Goal: Task Accomplishment & Management: Manage account settings

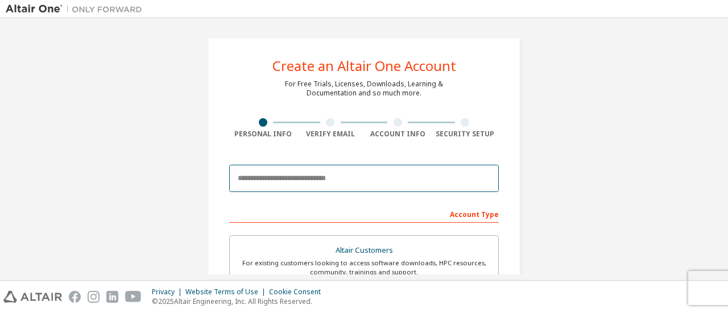
click at [400, 183] on input "email" at bounding box center [364, 178] width 270 height 27
type input "**********"
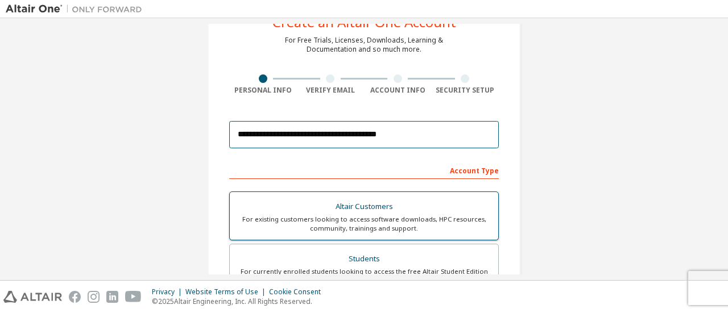
scroll to position [40, 0]
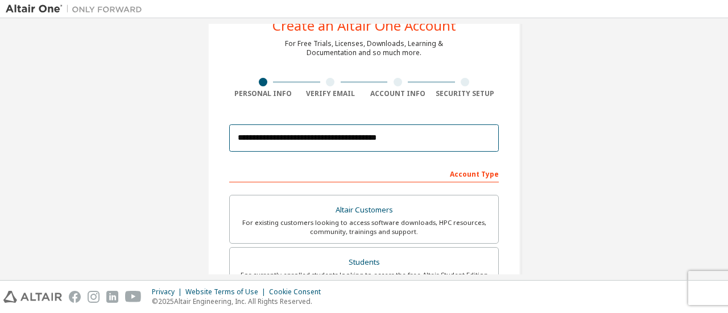
click at [381, 142] on input "**********" at bounding box center [364, 138] width 270 height 27
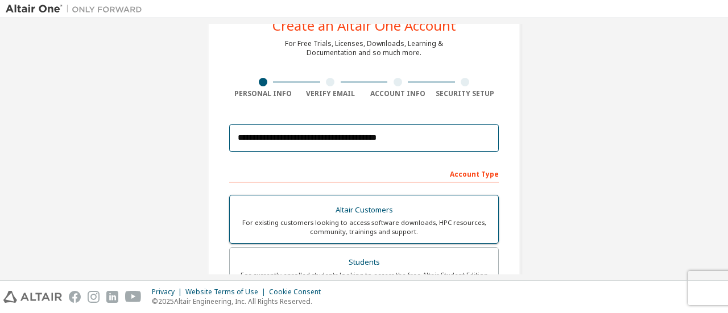
scroll to position [135, 0]
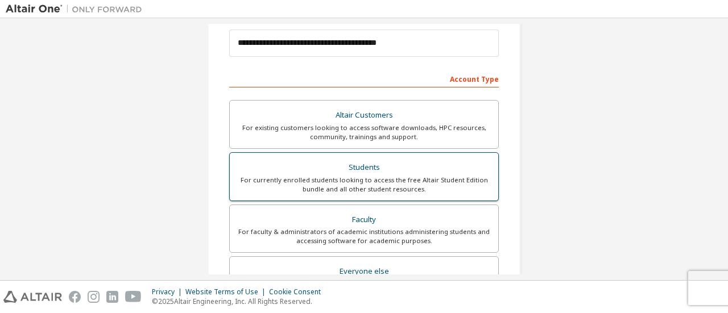
click at [356, 176] on div "For currently enrolled students looking to access the free Altair Student Editi…" at bounding box center [364, 185] width 255 height 18
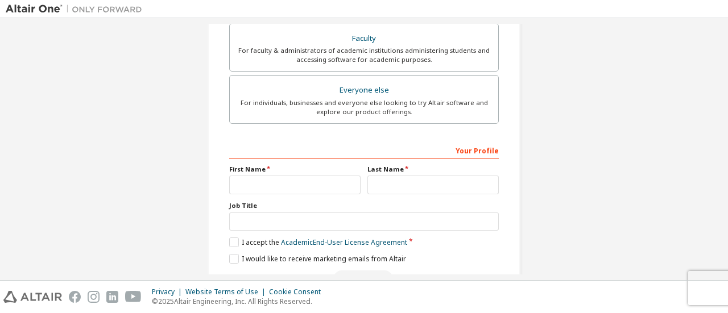
scroll to position [327, 0]
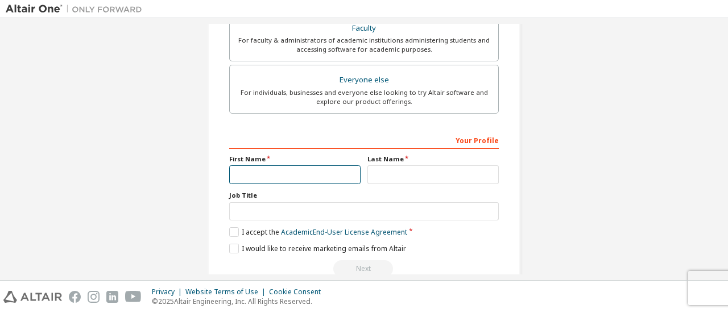
click at [338, 172] on input "text" at bounding box center [294, 175] width 131 height 19
type input "**********"
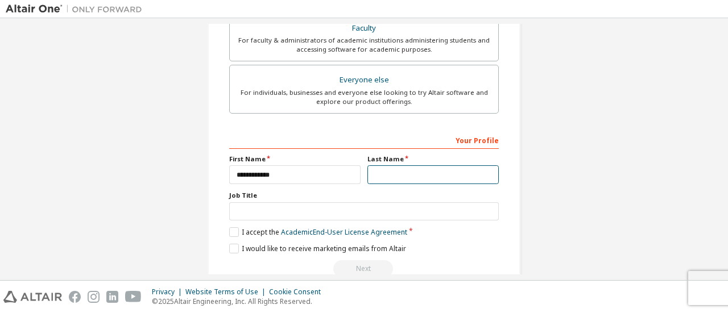
click at [381, 176] on input "text" at bounding box center [432, 175] width 131 height 19
type input "**********"
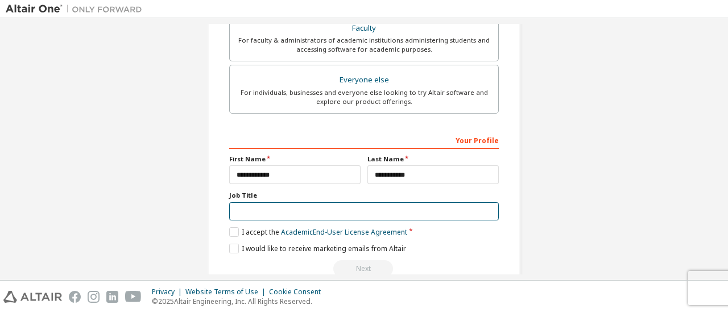
click at [306, 203] on input "text" at bounding box center [364, 212] width 270 height 19
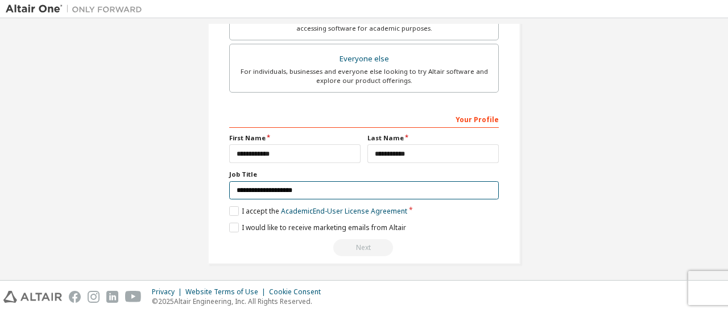
click at [386, 183] on input "**********" at bounding box center [364, 190] width 270 height 19
type input "**********"
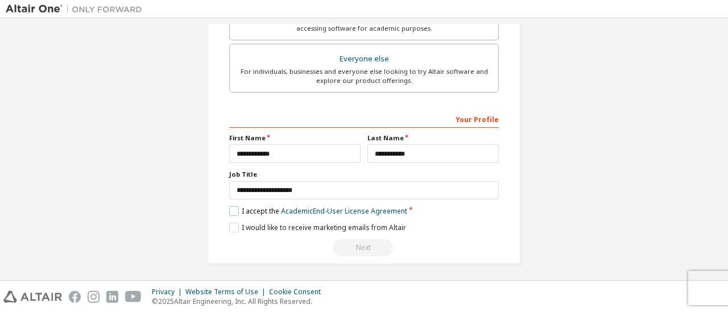
click at [230, 206] on label "I accept the Academic End-User License Agreement" at bounding box center [318, 211] width 178 height 10
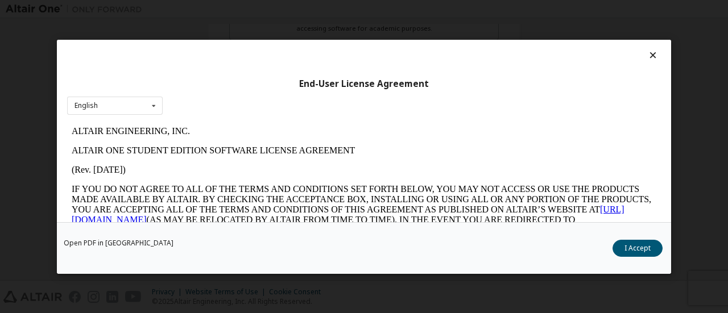
scroll to position [0, 0]
click at [650, 246] on button "I Accept" at bounding box center [638, 247] width 50 height 17
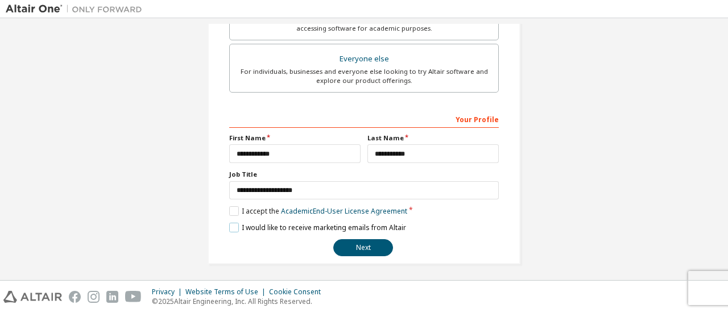
click at [229, 224] on label "I would like to receive marketing emails from Altair" at bounding box center [317, 228] width 177 height 10
click at [376, 249] on button "Next" at bounding box center [363, 247] width 60 height 17
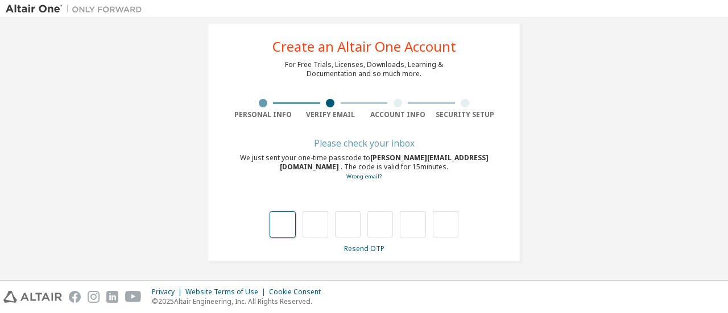
type input "*"
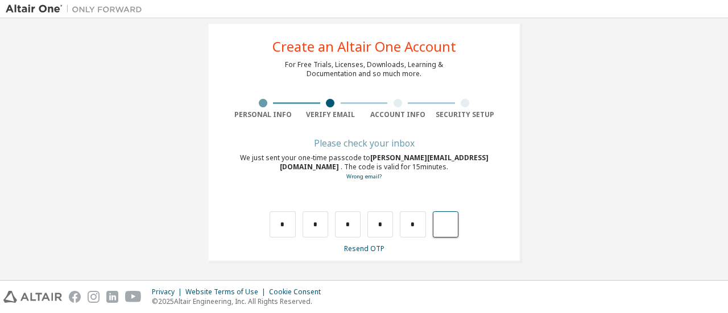
type input "*"
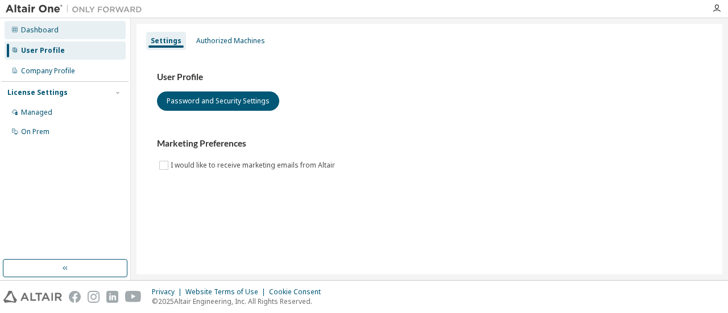
click at [75, 23] on div "Dashboard" at bounding box center [65, 30] width 121 height 18
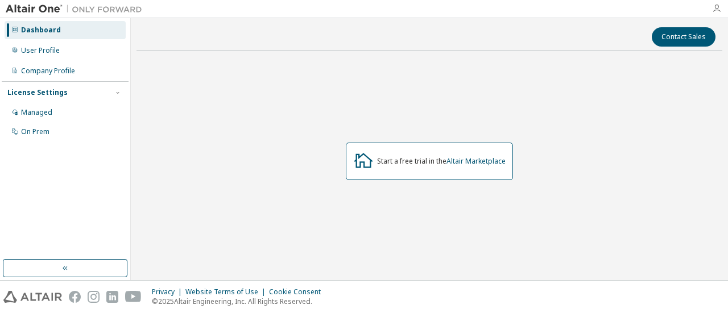
click at [721, 7] on icon "button" at bounding box center [716, 8] width 9 height 9
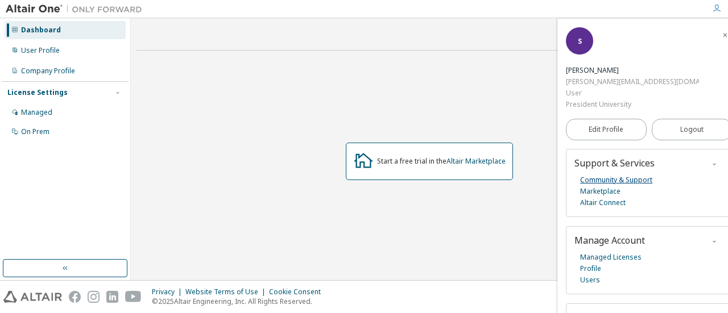
scroll to position [80, 0]
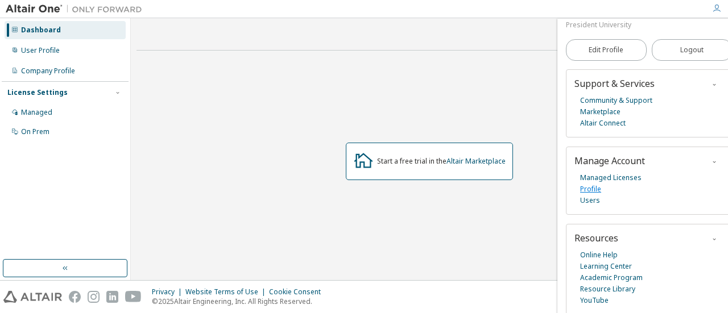
click at [593, 185] on link "Profile" at bounding box center [590, 189] width 21 height 11
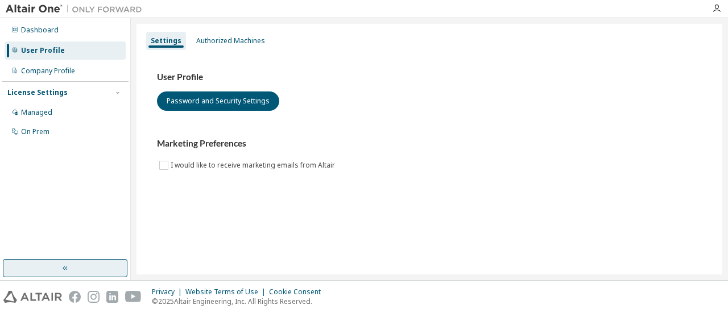
click at [61, 271] on icon "button" at bounding box center [65, 268] width 9 height 9
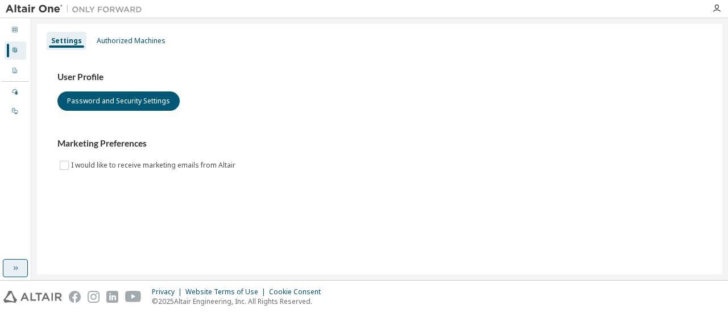
click at [61, 271] on div "Settings Authorized Machines User Profile Password and Security Settings Market…" at bounding box center [379, 149] width 685 height 251
click at [15, 269] on icon "button" at bounding box center [15, 268] width 9 height 9
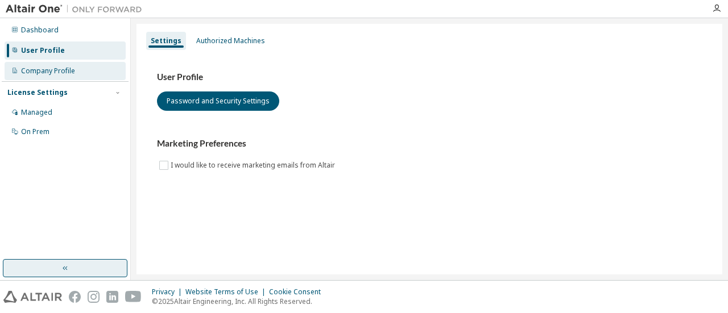
click at [86, 73] on div "Company Profile" at bounding box center [65, 71] width 121 height 18
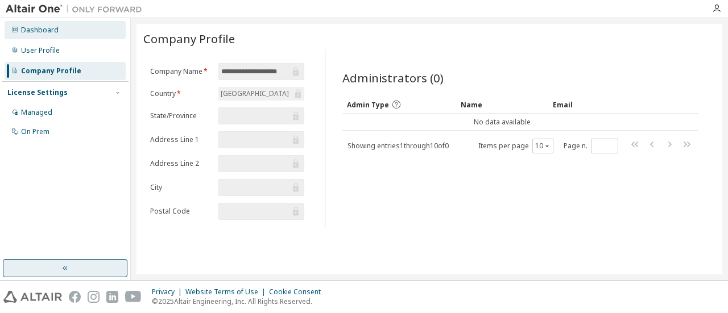
click at [81, 30] on div "Dashboard" at bounding box center [65, 30] width 121 height 18
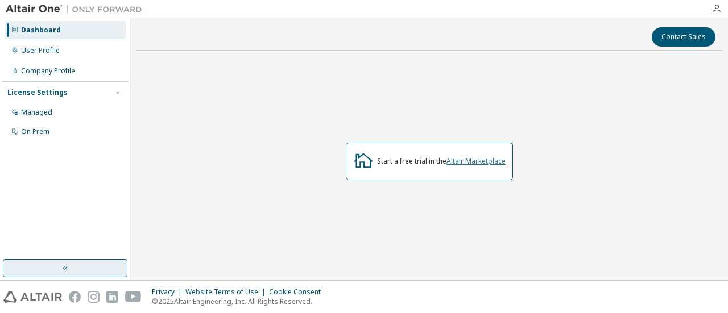
click at [465, 161] on link "Altair Marketplace" at bounding box center [476, 161] width 59 height 10
click at [55, 35] on div "Dashboard" at bounding box center [65, 30] width 121 height 18
click at [716, 6] on icon "button" at bounding box center [716, 8] width 9 height 9
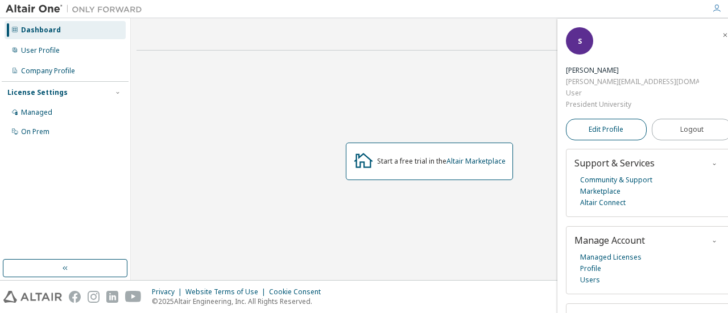
click at [629, 135] on link "Edit Profile" at bounding box center [606, 130] width 81 height 22
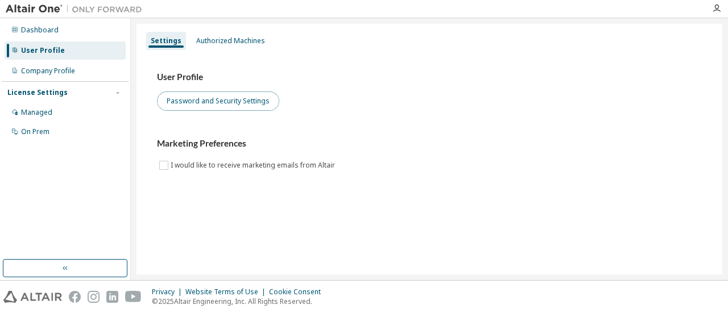
click at [247, 105] on button "Password and Security Settings" at bounding box center [218, 101] width 122 height 19
